Goal: Information Seeking & Learning: Learn about a topic

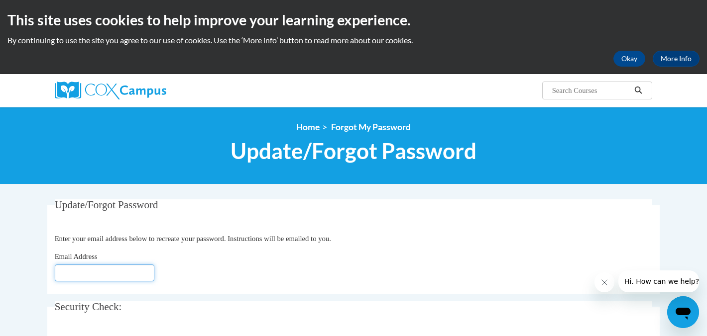
click at [67, 274] on input "Email Address" at bounding box center [105, 273] width 100 height 17
type input "badranl@steugene.school"
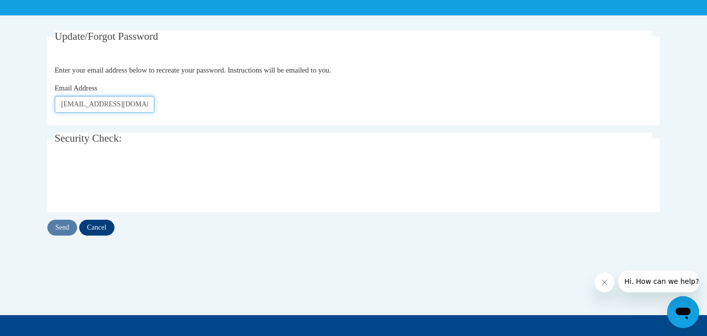
scroll to position [174, 0]
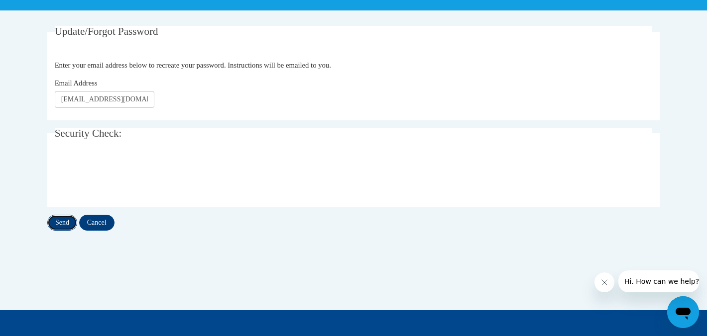
click at [60, 223] on input "Send" at bounding box center [62, 223] width 30 height 16
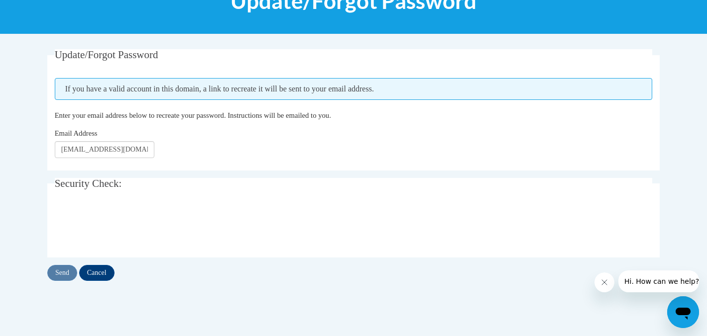
scroll to position [152, 0]
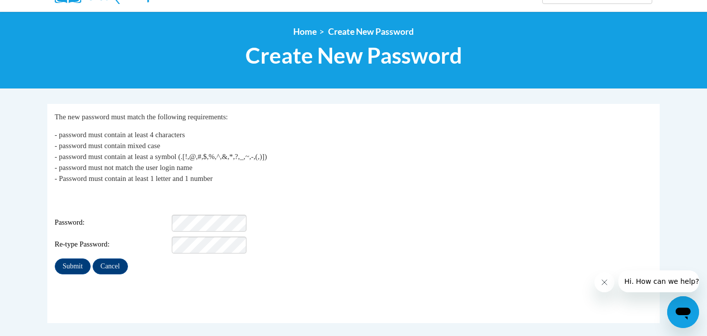
scroll to position [98, 0]
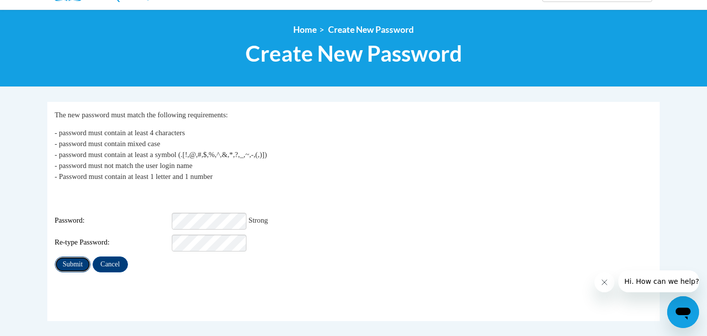
click at [73, 257] on input "Submit" at bounding box center [73, 265] width 36 height 16
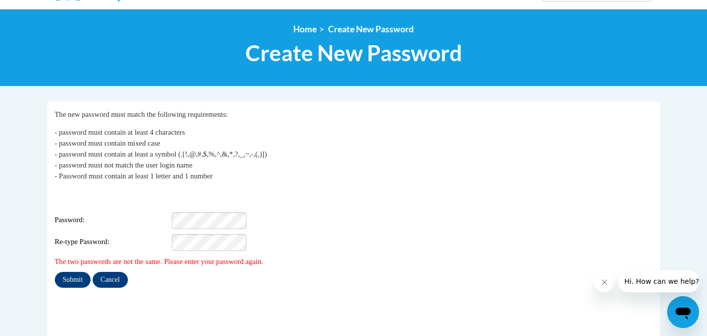
scroll to position [99, 0]
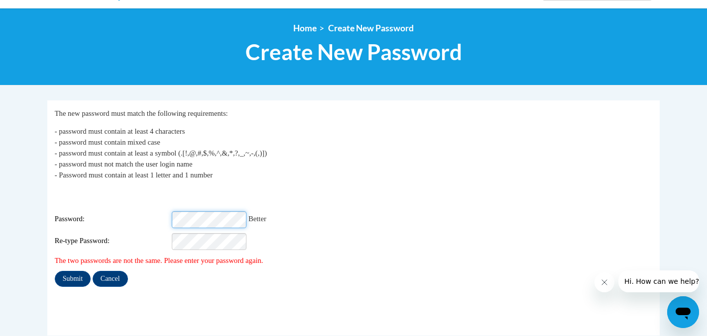
click at [156, 211] on div "Password: Better" at bounding box center [354, 219] width 598 height 17
click at [69, 272] on input "Submit" at bounding box center [73, 279] width 36 height 16
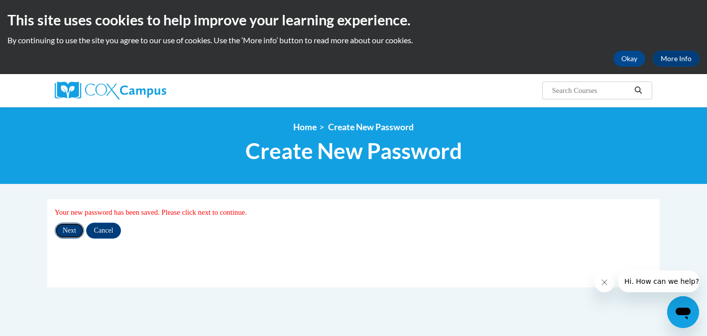
click at [65, 229] on input "Next" at bounding box center [69, 231] width 29 height 16
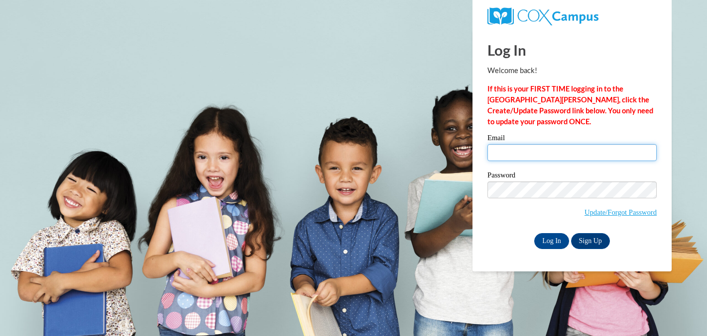
click at [522, 156] on input "Email" at bounding box center [571, 152] width 169 height 17
type input "[EMAIL_ADDRESS][DOMAIN_NAME]"
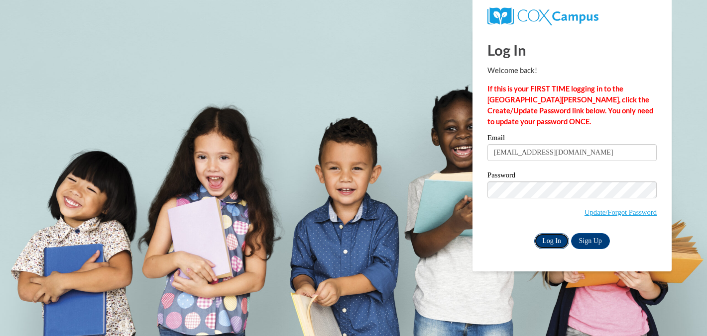
click at [553, 238] on input "Log In" at bounding box center [551, 241] width 35 height 16
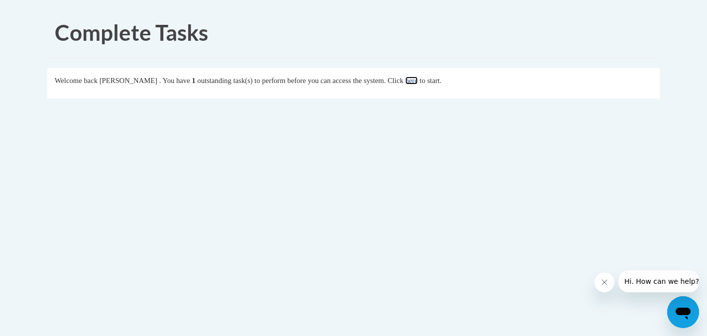
click at [417, 80] on link "here" at bounding box center [411, 81] width 12 height 8
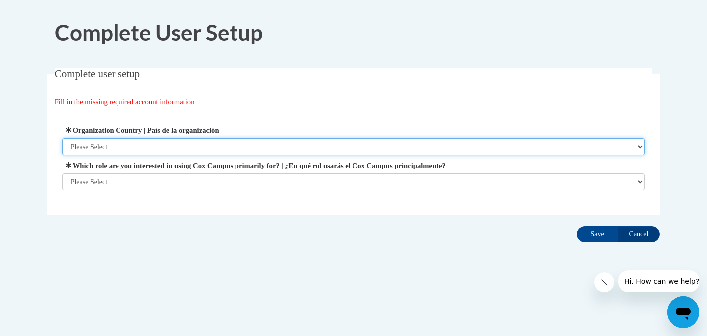
click at [118, 147] on select "Please Select [GEOGRAPHIC_DATA] | [GEOGRAPHIC_DATA] Outside of [GEOGRAPHIC_DATA…" at bounding box center [353, 146] width 583 height 17
select select "ad49bcad-a171-4b2e-b99c-48b446064914"
click at [62, 138] on select "Please Select [GEOGRAPHIC_DATA] | [GEOGRAPHIC_DATA] Outside of [GEOGRAPHIC_DATA…" at bounding box center [353, 146] width 583 height 17
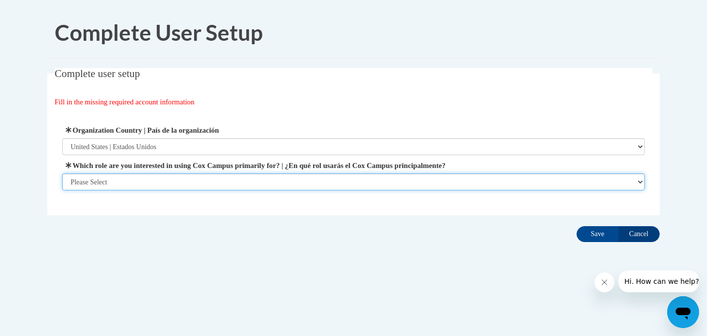
click at [120, 181] on select "Please Select College/University | Colegio/Universidad Community/Nonprofit Part…" at bounding box center [353, 182] width 583 height 17
select select "fbf2d438-af2f-41f8-98f1-81c410e29de3"
click at [62, 191] on select "Please Select College/University | Colegio/Universidad Community/Nonprofit Part…" at bounding box center [353, 182] width 583 height 17
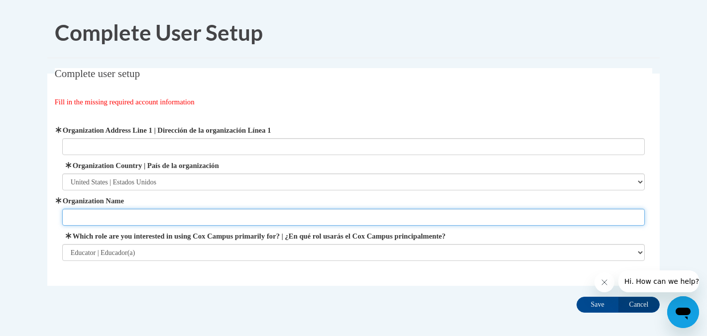
click at [145, 215] on input "Organization Name" at bounding box center [353, 217] width 583 height 17
type input "[GEOGRAPHIC_DATA][PERSON_NAME]"
type input "[STREET_ADDRESS][US_STATE]"
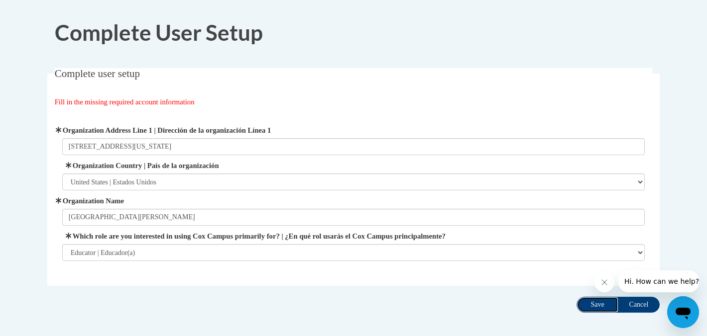
click at [602, 304] on input "Save" at bounding box center [597, 305] width 42 height 16
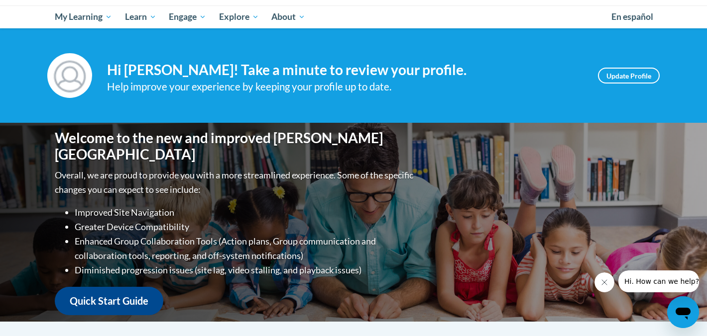
scroll to position [102, 0]
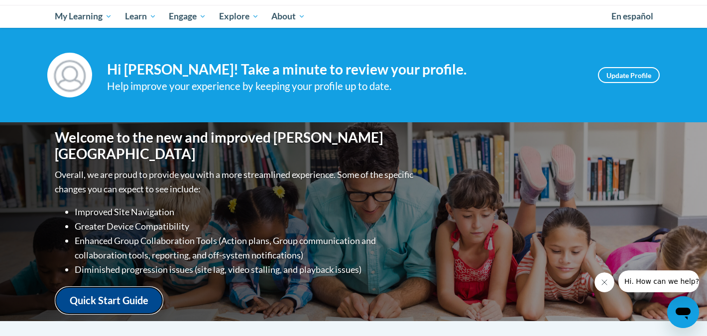
click at [129, 293] on link "Quick Start Guide" at bounding box center [109, 301] width 108 height 28
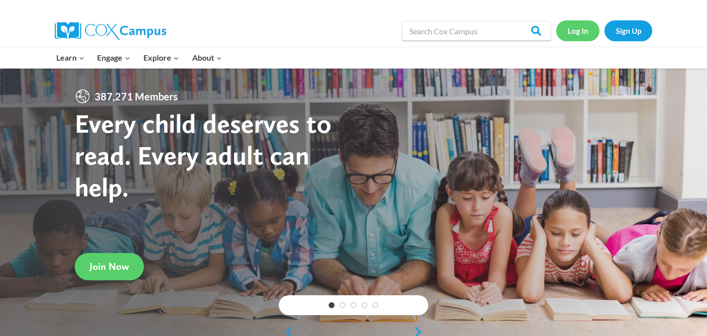
click at [572, 31] on link "Log In" at bounding box center [577, 30] width 43 height 20
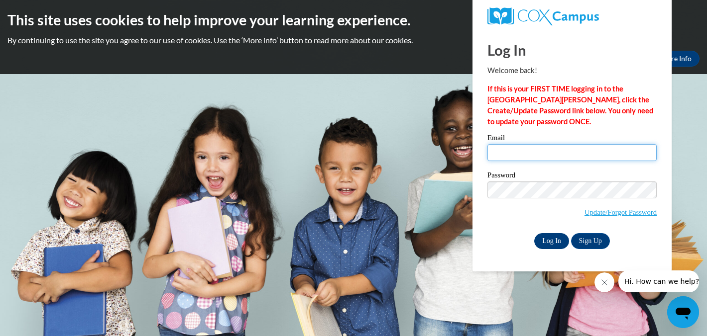
type input "[EMAIL_ADDRESS][DOMAIN_NAME]"
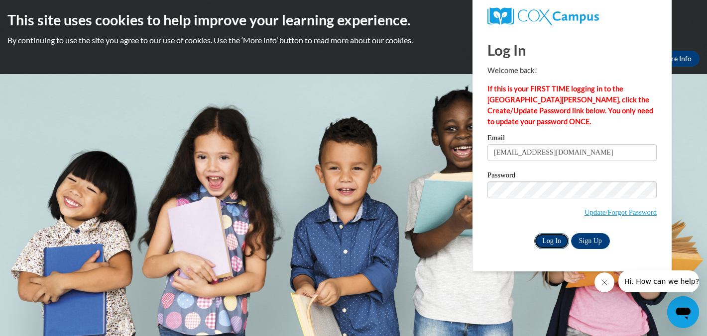
click at [556, 244] on input "Log In" at bounding box center [551, 241] width 35 height 16
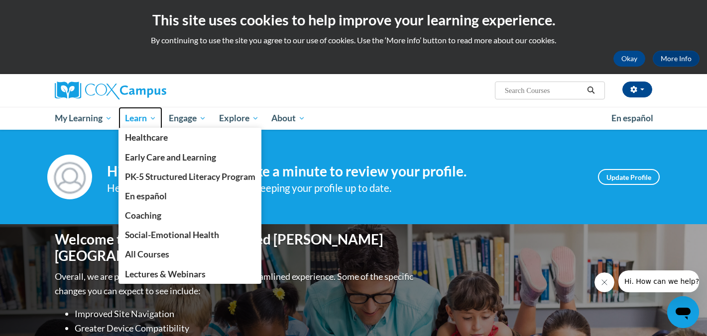
click at [144, 121] on span "Learn" at bounding box center [140, 118] width 31 height 12
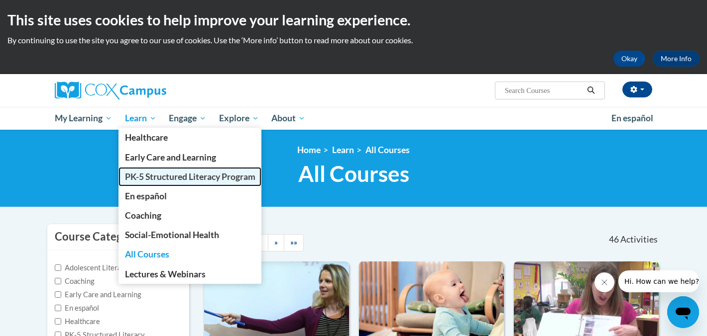
click at [147, 177] on span "PK-5 Structured Literacy Program" at bounding box center [190, 177] width 130 height 10
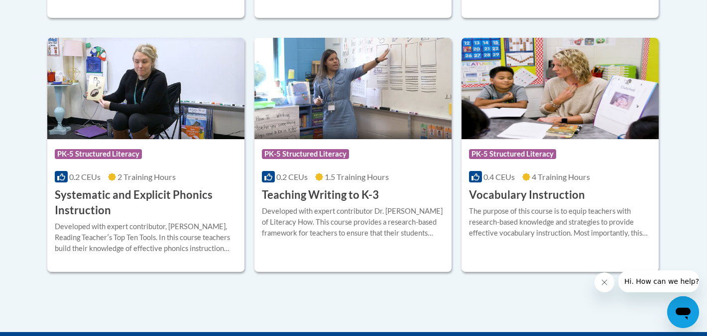
scroll to position [1167, 0]
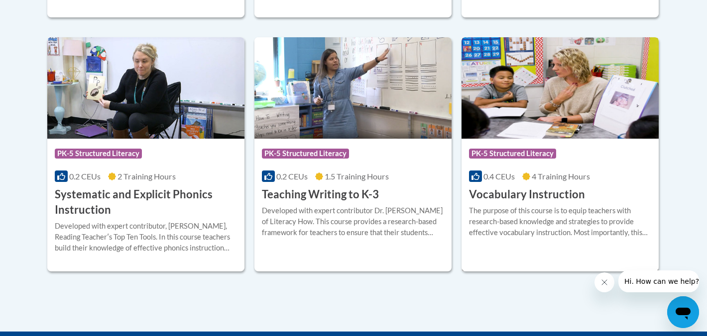
click at [576, 200] on h3 "Vocabulary Instruction" at bounding box center [527, 194] width 116 height 15
